Goal: Information Seeking & Learning: Understand process/instructions

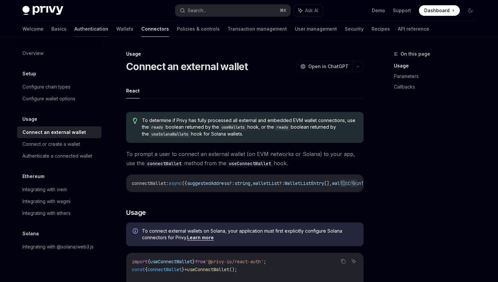
scroll to position [214, 0]
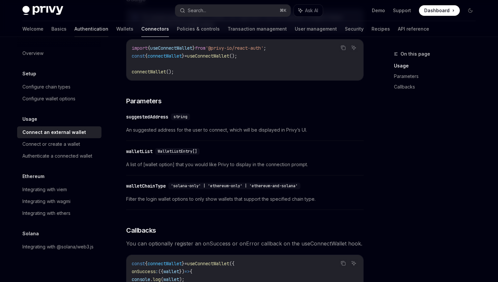
click at [74, 30] on link "Authentication" at bounding box center [91, 29] width 34 height 16
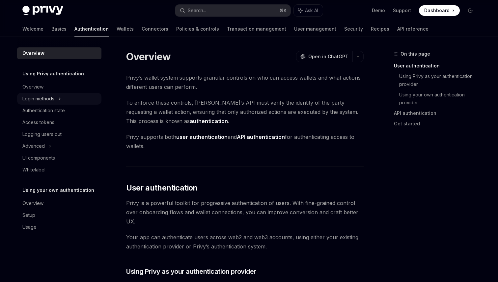
click at [48, 99] on div "Login methods" at bounding box center [38, 99] width 32 height 8
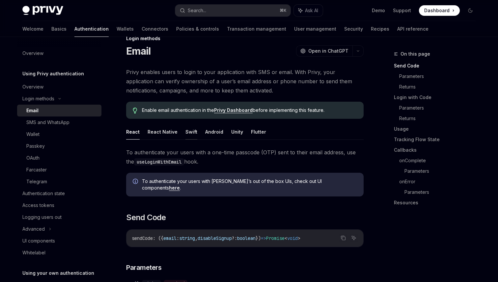
scroll to position [19, 0]
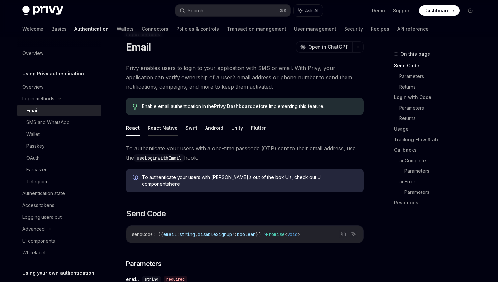
click at [169, 128] on button "React Native" at bounding box center [163, 127] width 30 height 15
type textarea "*"
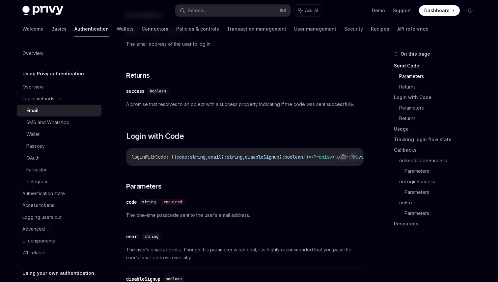
scroll to position [271, 0]
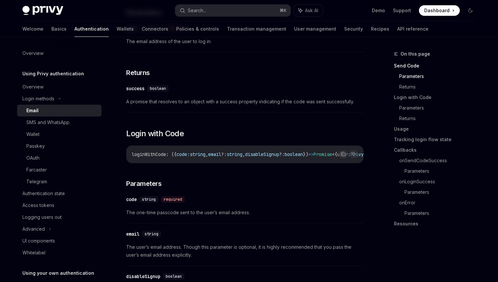
click at [161, 151] on span "loginWithCode" at bounding box center [149, 154] width 34 height 6
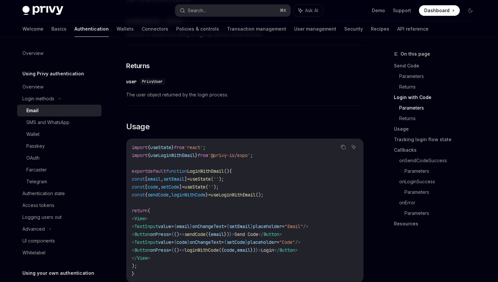
scroll to position [529, 0]
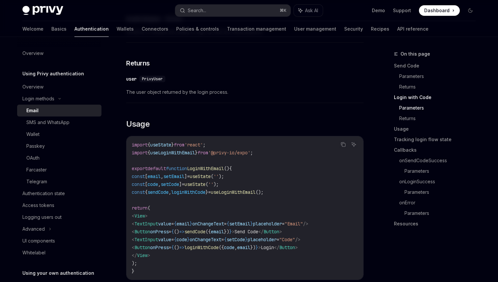
click at [174, 150] on span "useLoginWithEmail" at bounding box center [172, 153] width 45 height 6
click at [171, 143] on span "useState" at bounding box center [160, 145] width 21 height 6
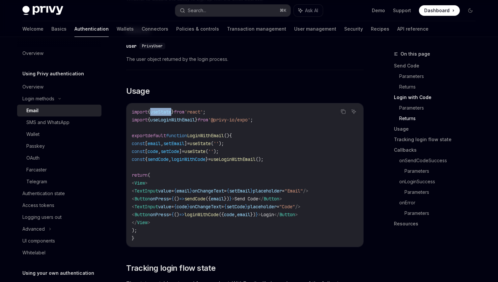
scroll to position [571, 0]
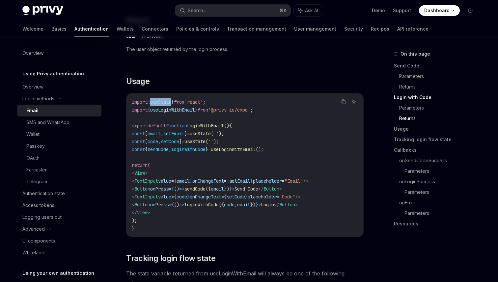
drag, startPoint x: 144, startPoint y: 187, endPoint x: 272, endPoint y: 218, distance: 131.5
click at [272, 218] on code "import { useState } from 'react' ; import { useLoginWithEmail } from '@privy-io…" at bounding box center [245, 165] width 226 height 134
click at [255, 208] on code "import { useState } from 'react' ; import { useLoginWithEmail } from '@privy-io…" at bounding box center [245, 165] width 226 height 134
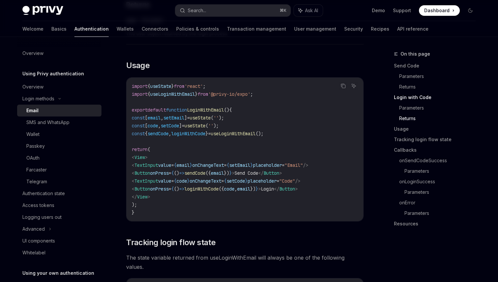
scroll to position [589, 0]
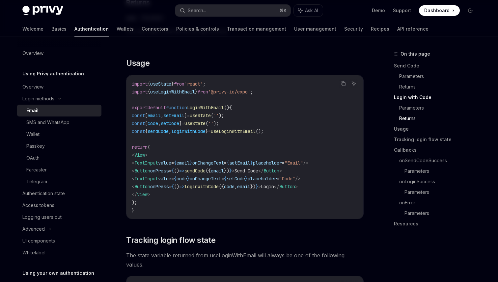
click at [245, 176] on span "setCode" at bounding box center [236, 179] width 18 height 6
drag, startPoint x: 284, startPoint y: 90, endPoint x: 129, endPoint y: 89, distance: 154.5
click at [129, 89] on div "import { useState } from 'react' ; import { useLoginWithEmail } from '@privy-io…" at bounding box center [244, 147] width 237 height 144
copy span "import { useLoginWithEmail } from '@privy-io/expo' ;"
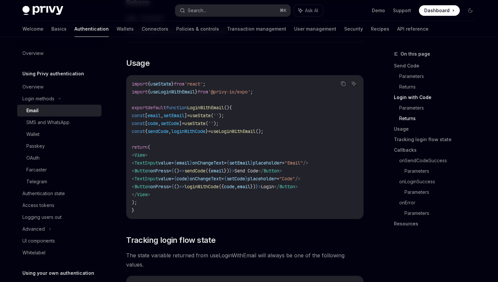
click at [205, 168] on span "sendCode" at bounding box center [194, 171] width 21 height 6
drag, startPoint x: 282, startPoint y: 87, endPoint x: 128, endPoint y: 88, distance: 153.1
click at [128, 88] on div "import { useState } from 'react' ; import { useLoginWithEmail } from '@privy-io…" at bounding box center [244, 147] width 237 height 144
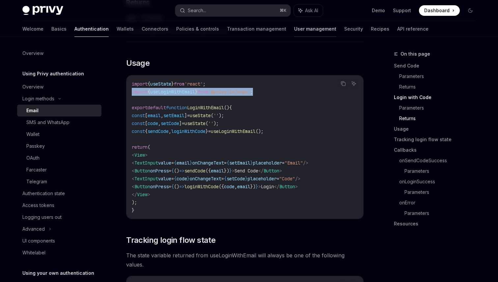
copy span "import { useLoginWithEmail } from '@privy-io/expo' ;"
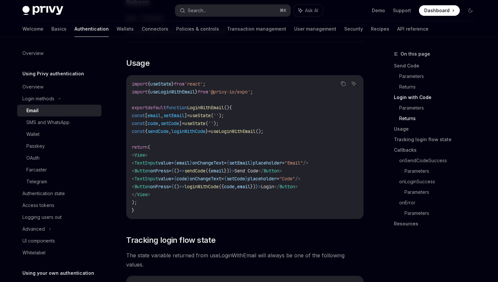
click at [256, 128] on span "useLoginWithEmail" at bounding box center [233, 131] width 45 height 6
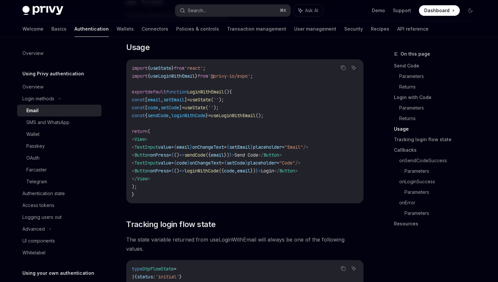
scroll to position [596, 0]
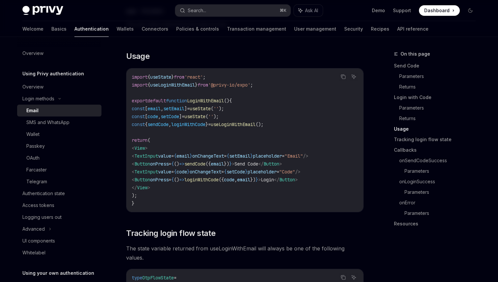
click at [242, 85] on code "import { useState } from 'react' ; import { useLoginWithEmail } from '@privy-io…" at bounding box center [245, 140] width 226 height 134
drag, startPoint x: 275, startPoint y: 82, endPoint x: 131, endPoint y: 83, distance: 144.2
click at [131, 83] on div "import { useState } from 'react' ; import { useLoginWithEmail } from '@privy-io…" at bounding box center [244, 140] width 237 height 144
copy span "import { useLoginWithEmail } from '@privy-io/expo' ;"
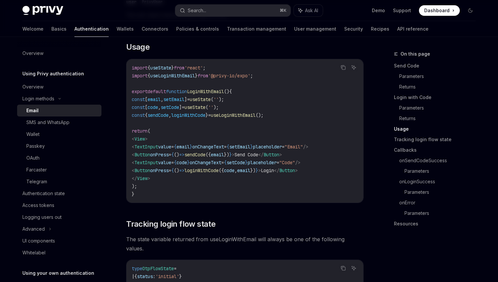
click at [187, 120] on code "import { useState } from 'react' ; import { useLoginWithEmail } from '@privy-io…" at bounding box center [245, 131] width 226 height 134
click at [250, 113] on span "useLoginWithEmail" at bounding box center [233, 115] width 45 height 6
drag, startPoint x: 238, startPoint y: 103, endPoint x: 120, endPoint y: 104, distance: 118.2
click at [120, 104] on div "Login methods Email OpenAI Open in ChatGPT OpenAI Open in ChatGPT Privy enables…" at bounding box center [183, 220] width 364 height 1552
click at [185, 112] on span "loginWithCode" at bounding box center [188, 115] width 34 height 6
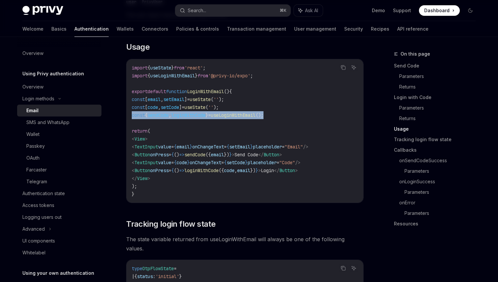
drag, startPoint x: 294, startPoint y: 112, endPoint x: 131, endPoint y: 112, distance: 163.0
click at [132, 112] on code "import { useState } from 'react' ; import { useLoginWithEmail } from '@privy-io…" at bounding box center [245, 131] width 226 height 134
copy span "const { sendCode , loginWithCode } = useLoginWithEmail ();"
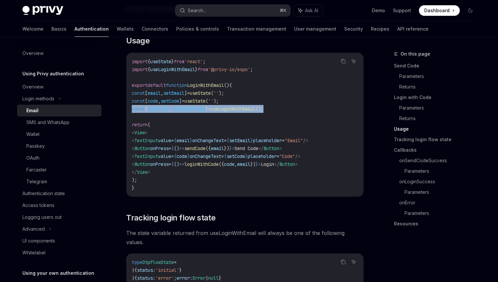
scroll to position [613, 0]
drag, startPoint x: 205, startPoint y: 160, endPoint x: 242, endPoint y: 162, distance: 36.3
click at [219, 162] on span "loginWithCode" at bounding box center [201, 164] width 34 height 6
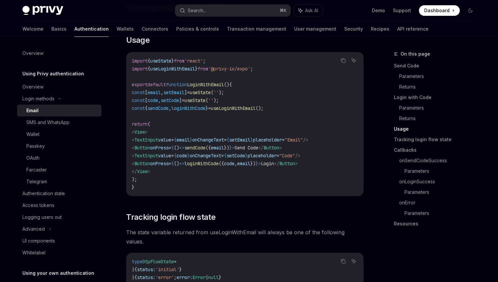
click at [256, 165] on code "import { useState } from 'react' ; import { useLoginWithEmail } from '@privy-io…" at bounding box center [245, 124] width 226 height 134
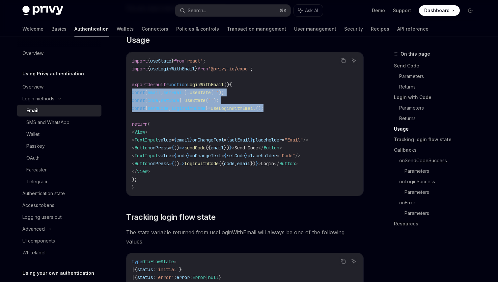
drag, startPoint x: 292, startPoint y: 105, endPoint x: 130, endPoint y: 91, distance: 162.6
click at [130, 91] on div "import { useState } from 'react' ; import { useLoginWithEmail } from '@privy-io…" at bounding box center [244, 124] width 237 height 144
copy code "const [ email , setEmail ] = useState ( '' ); const [ code , setCode ] = useSta…"
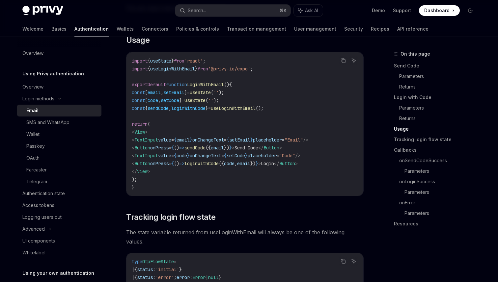
click at [248, 105] on span "useLoginWithEmail" at bounding box center [233, 108] width 45 height 6
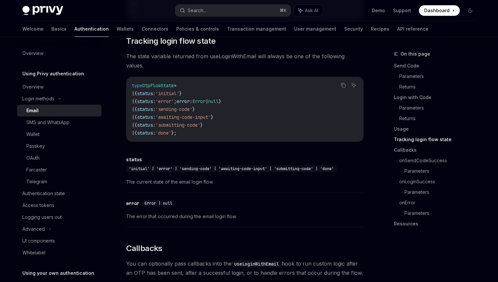
scroll to position [805, 0]
